Goal: Information Seeking & Learning: Learn about a topic

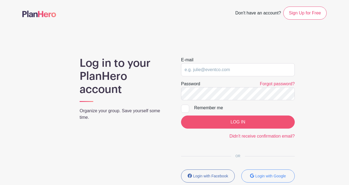
type input "[EMAIL_ADDRESS][DOMAIN_NAME]"
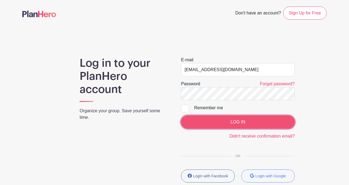
click at [223, 123] on input "LOG IN" at bounding box center [238, 122] width 114 height 13
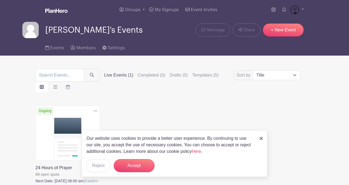
click at [87, 148] on p "Our website uses cookies to provide a better user experience. By continuing to …" at bounding box center [169, 145] width 167 height 20
click at [142, 168] on button "Accept" at bounding box center [134, 165] width 41 height 13
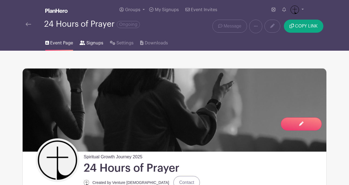
click at [97, 44] on span "Signups" at bounding box center [94, 43] width 17 height 7
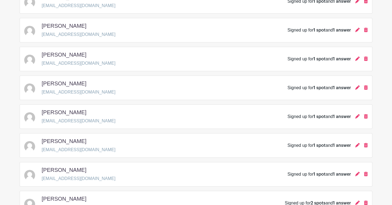
scroll to position [800, 0]
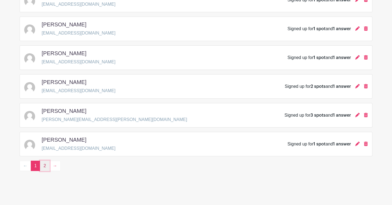
click at [46, 168] on link "2" at bounding box center [45, 166] width 10 height 10
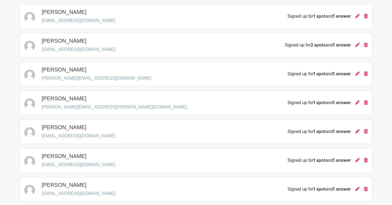
scroll to position [482, 0]
